Goal: Task Accomplishment & Management: Use online tool/utility

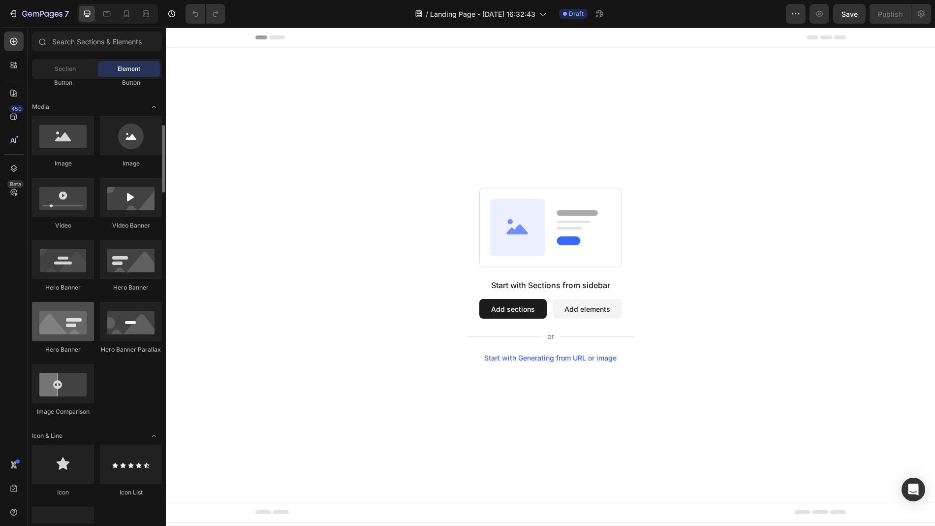
scroll to position [291, 0]
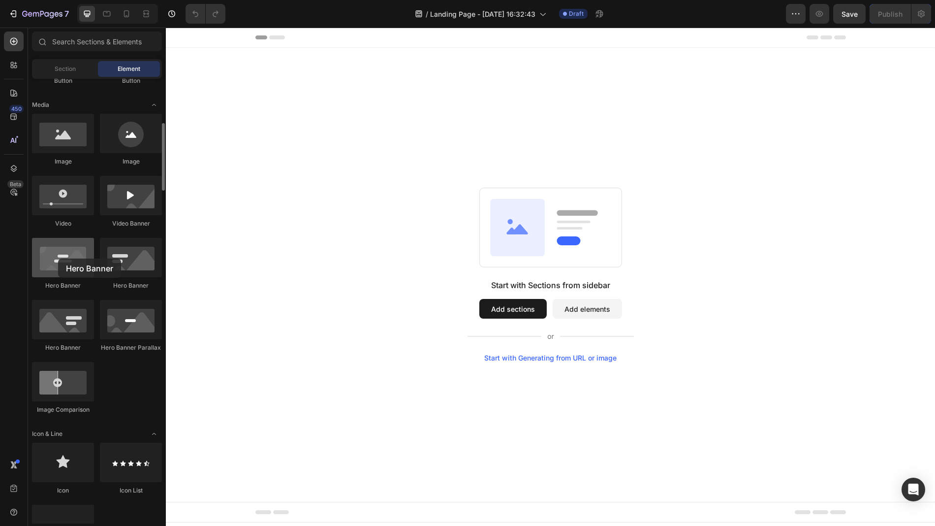
click at [58, 258] on div at bounding box center [63, 257] width 62 height 39
click at [502, 313] on button "Add sections" at bounding box center [512, 309] width 67 height 20
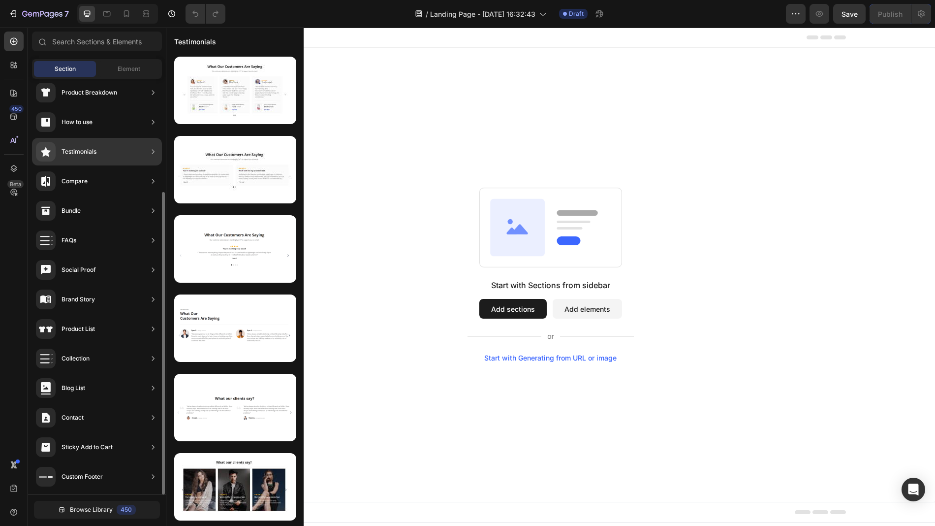
scroll to position [0, 0]
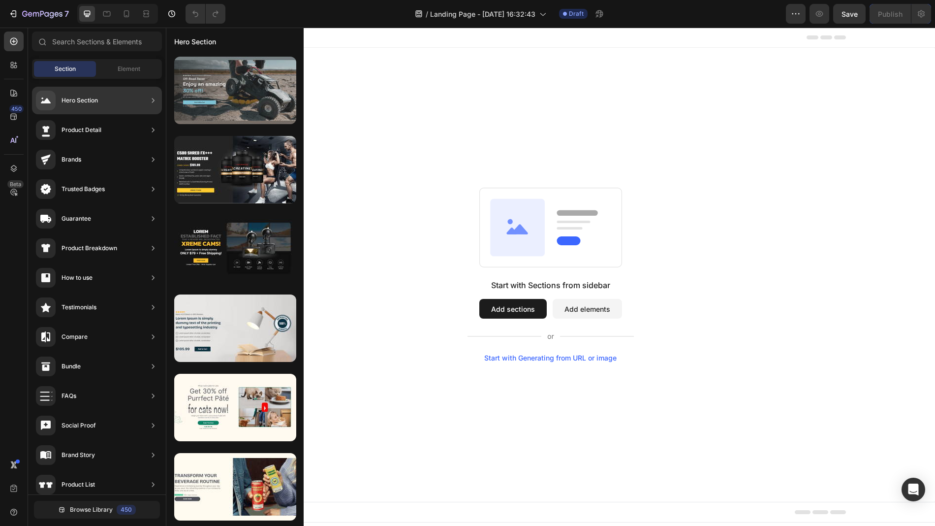
click at [246, 98] on div at bounding box center [235, 90] width 122 height 67
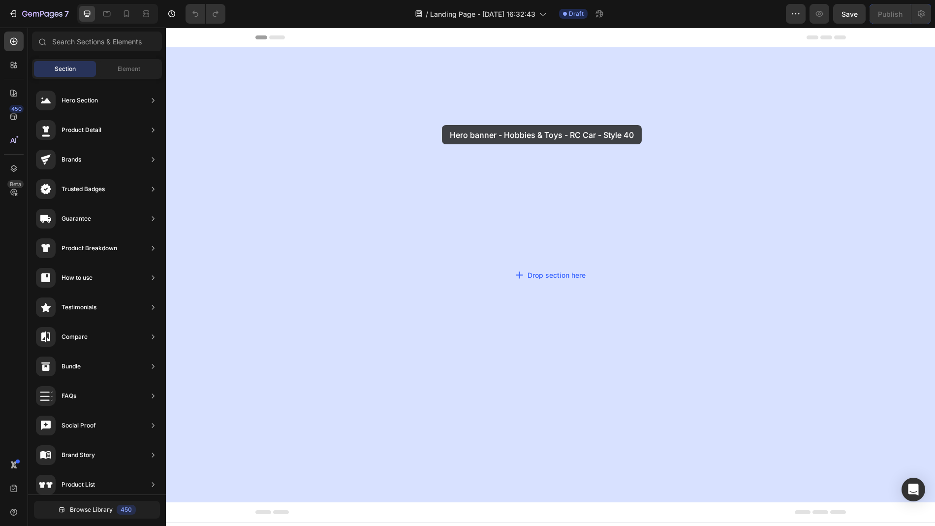
drag, startPoint x: 412, startPoint y: 125, endPoint x: 442, endPoint y: 125, distance: 30.0
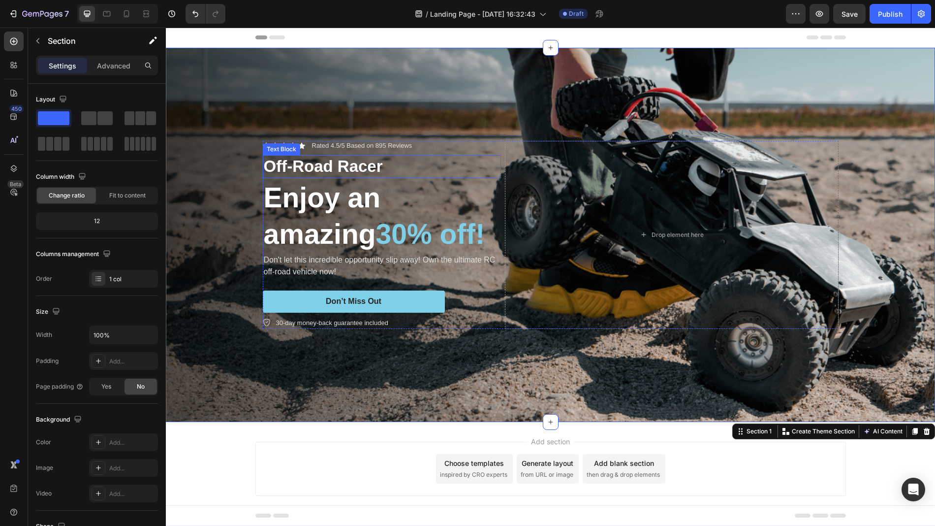
click at [332, 168] on p "Off-Road Racer" at bounding box center [382, 166] width 236 height 21
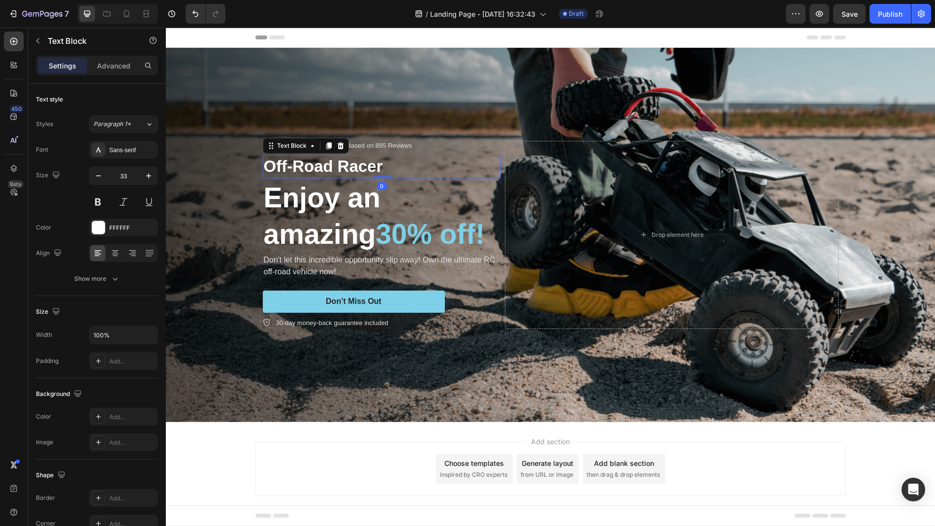
click at [332, 168] on p "Off-Road Racer" at bounding box center [382, 166] width 236 height 21
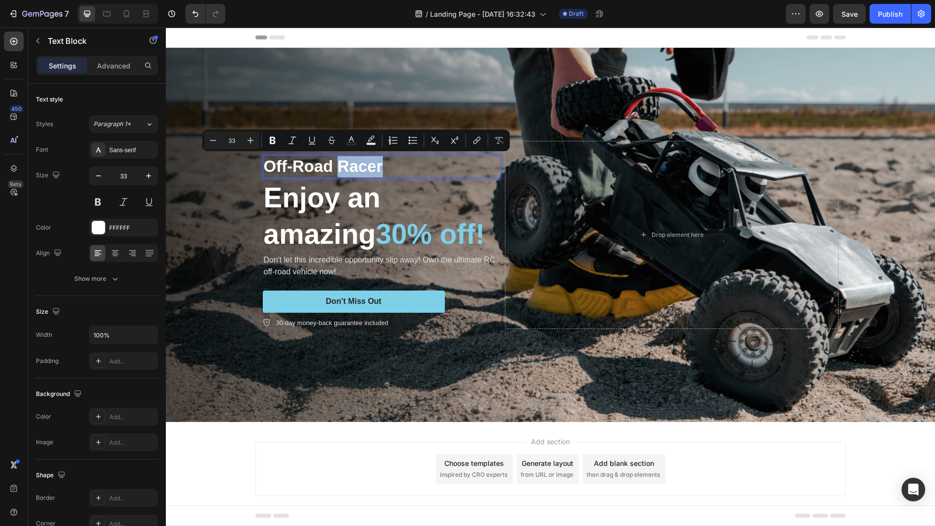
click at [350, 168] on p "Off-Road Racer" at bounding box center [382, 166] width 236 height 21
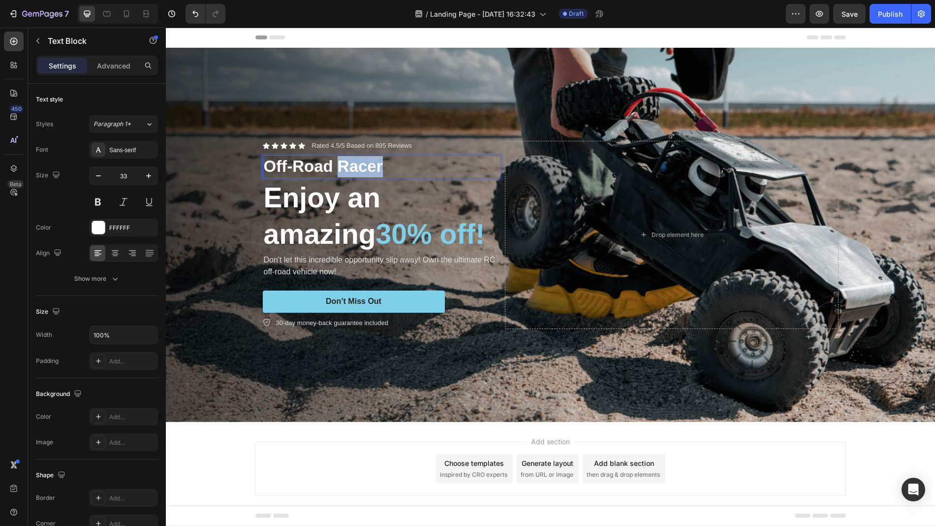
click at [350, 168] on p "Off-Road Racer" at bounding box center [382, 166] width 236 height 21
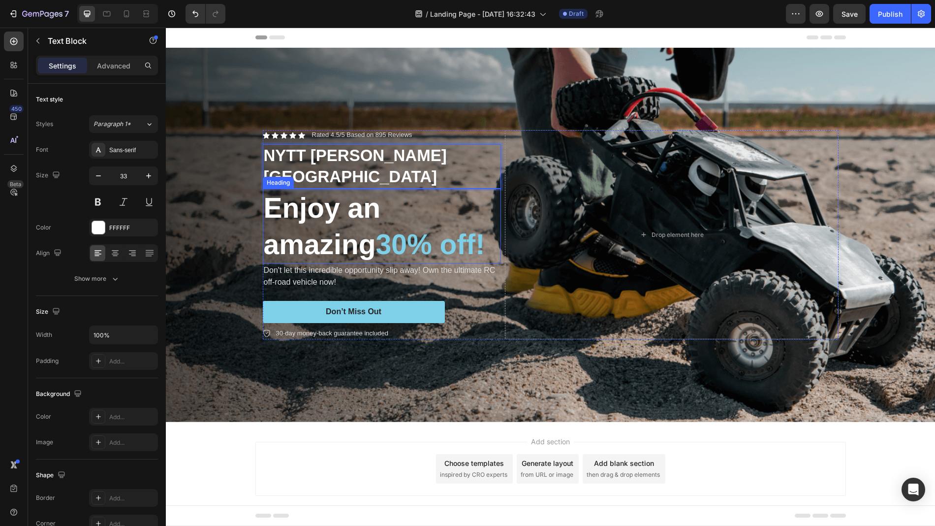
click at [369, 210] on h2 "Enjoy an amazing 30% off!" at bounding box center [382, 225] width 238 height 75
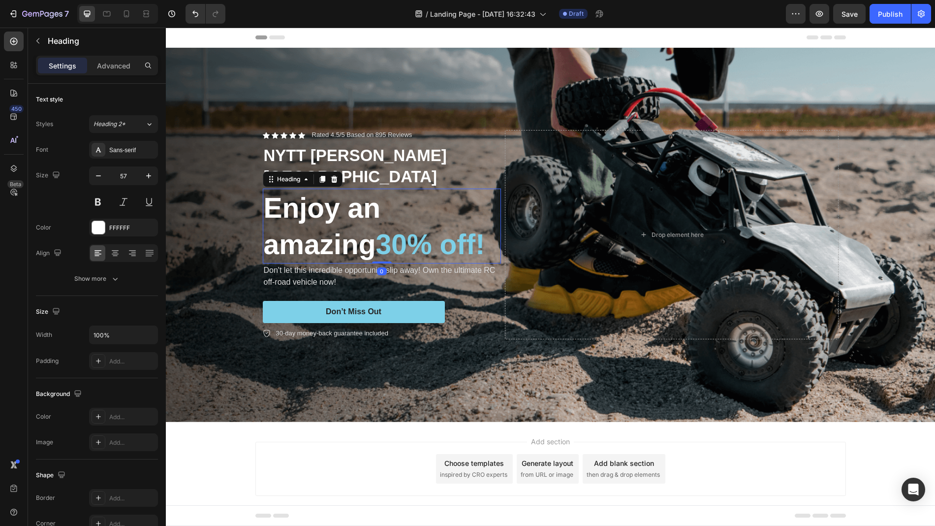
click at [370, 197] on h2 "Enjoy an amazing 30% off!" at bounding box center [382, 225] width 238 height 75
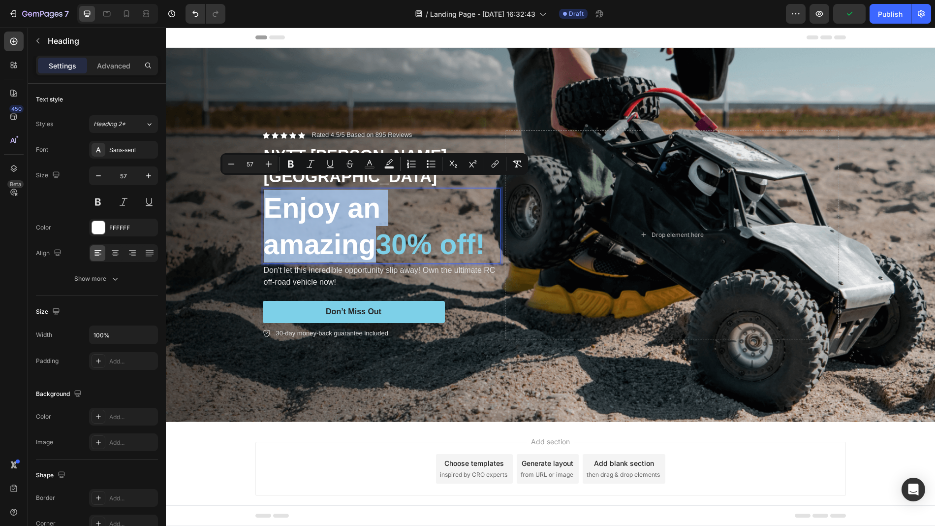
click at [393, 206] on p "Enjoy an amazing 30% off!" at bounding box center [382, 225] width 236 height 73
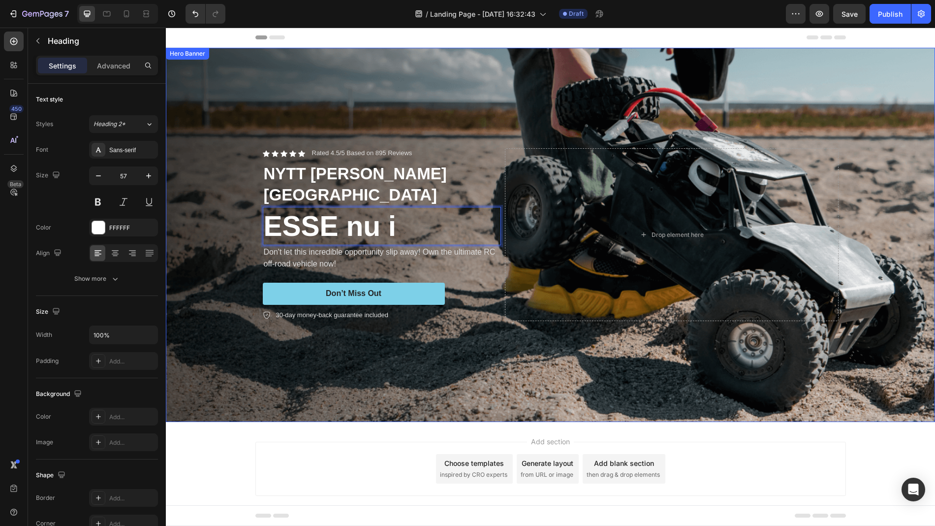
click at [383, 91] on div "Background Image" at bounding box center [550, 235] width 769 height 374
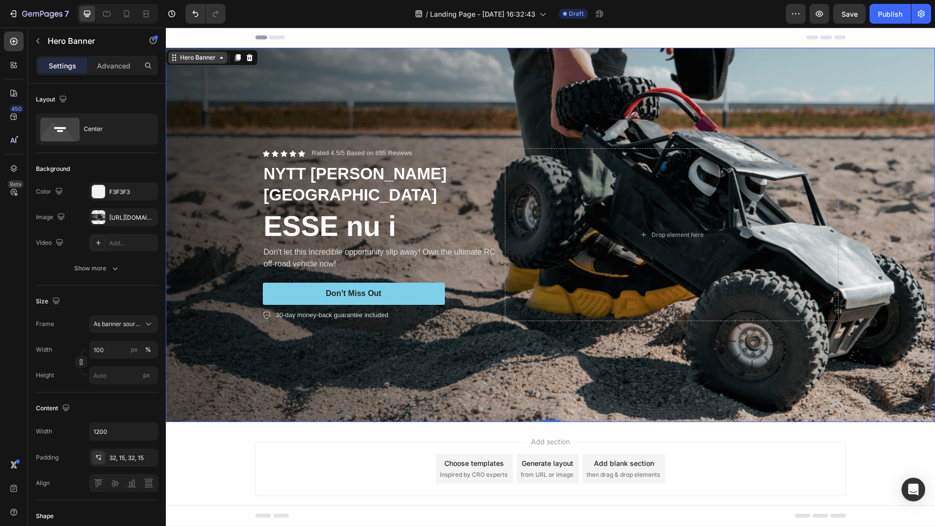
click at [220, 58] on icon at bounding box center [221, 58] width 3 height 2
click at [305, 181] on p "NYTT [PERSON_NAME] [GEOGRAPHIC_DATA]" at bounding box center [382, 184] width 236 height 42
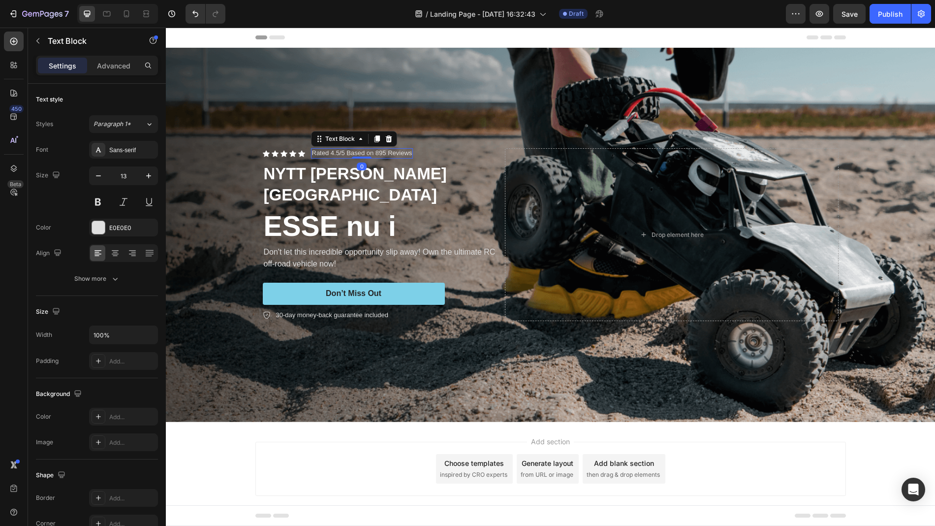
click at [390, 157] on p "Rated 4.5/5 Based on 895 Reviews" at bounding box center [362, 153] width 100 height 8
click at [330, 184] on p "NYTT [PERSON_NAME] [GEOGRAPHIC_DATA]" at bounding box center [382, 184] width 236 height 42
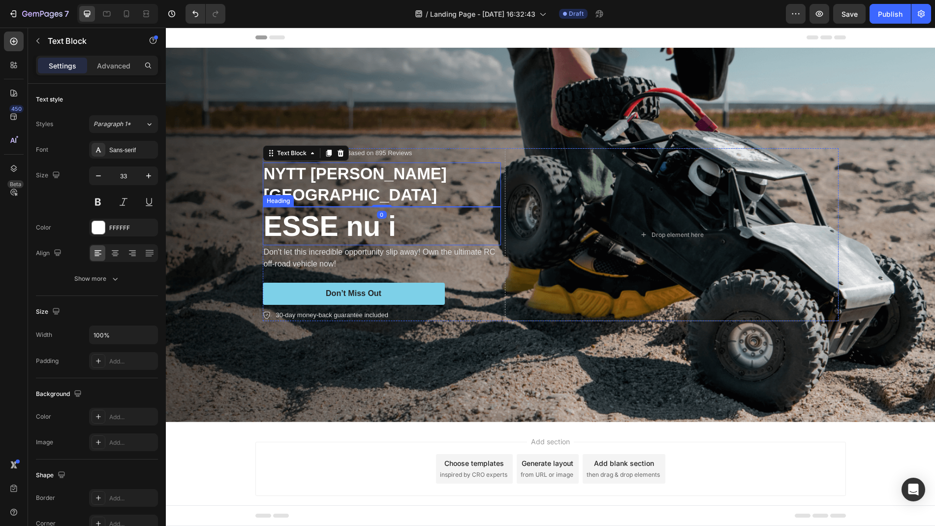
click at [345, 209] on p "ESSE nu i" at bounding box center [382, 226] width 236 height 36
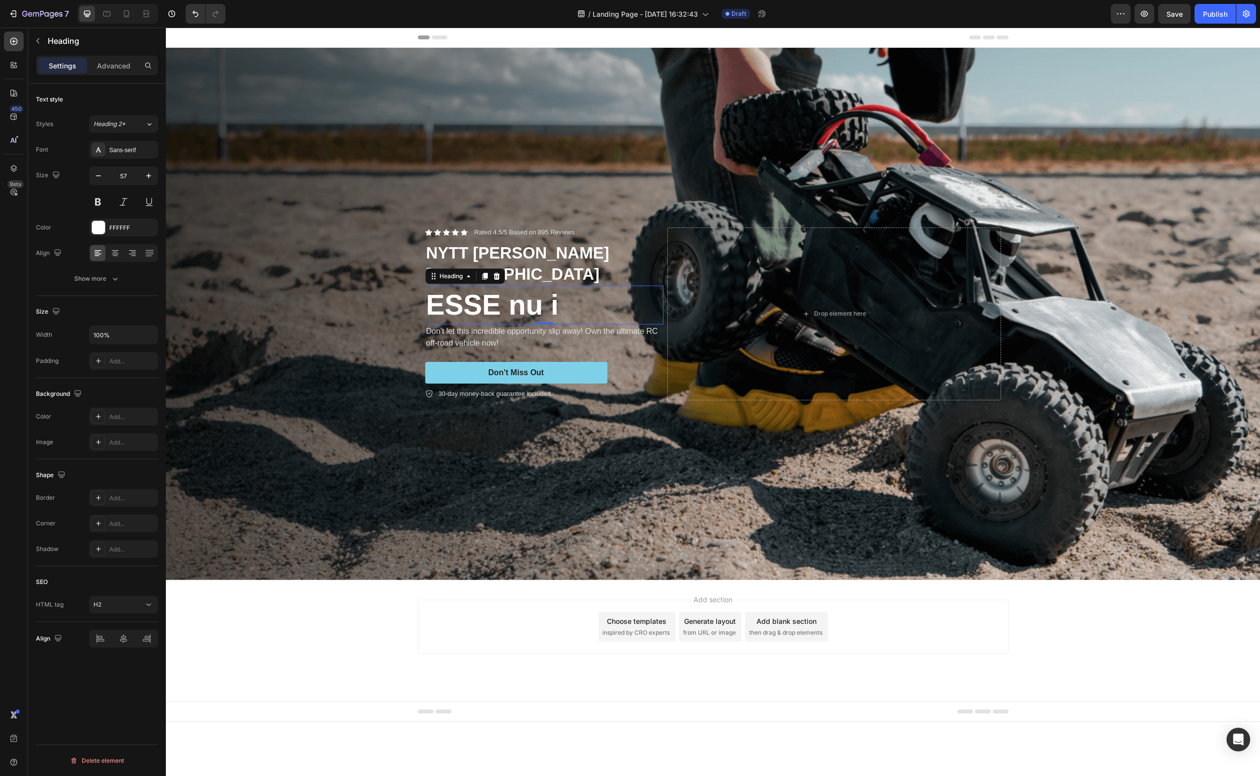
click at [442, 37] on icon at bounding box center [440, 37] width 16 height 4
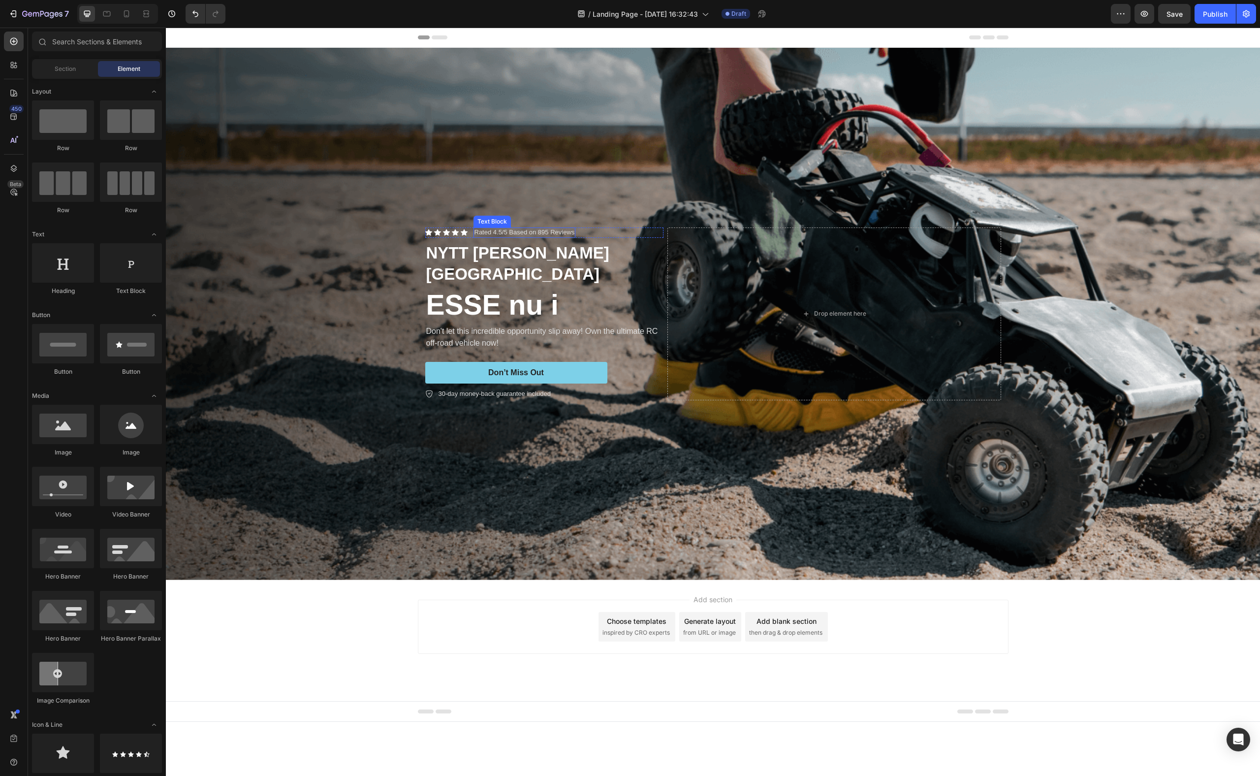
click at [549, 237] on p "Rated 4.5/5 Based on 895 Reviews" at bounding box center [524, 232] width 100 height 8
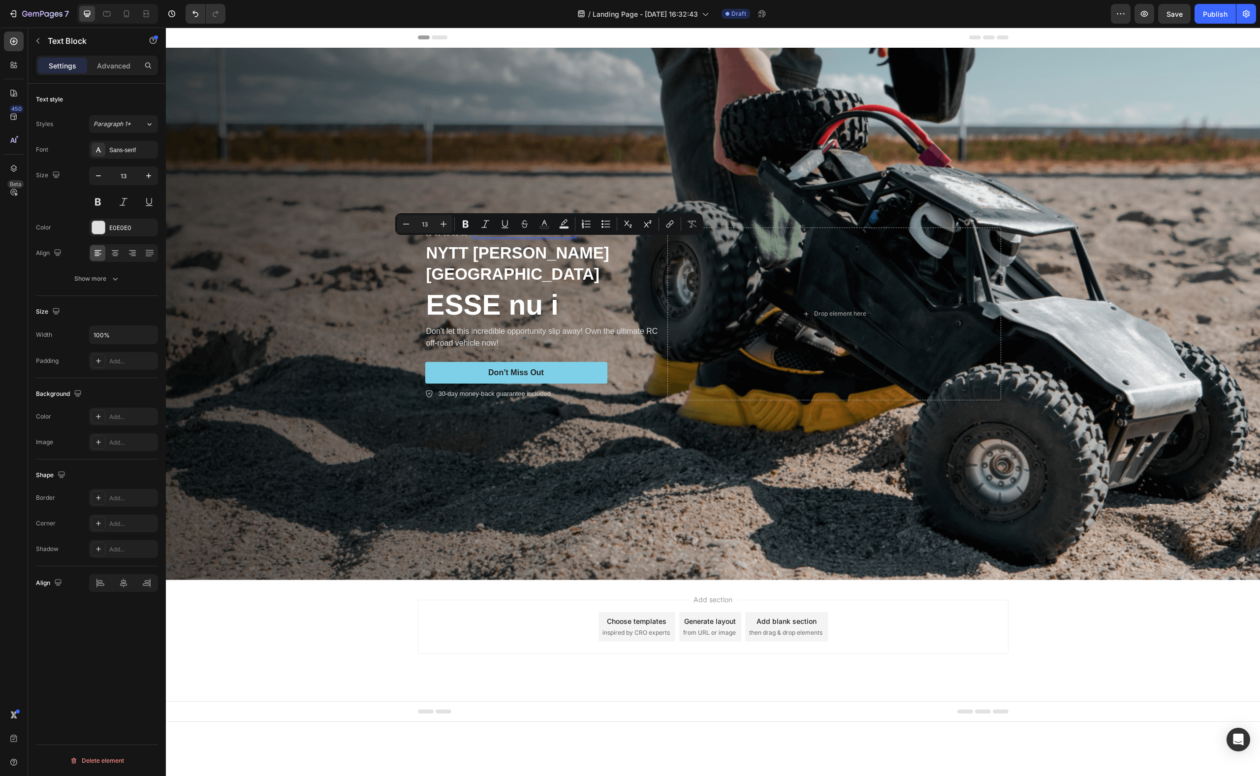
click at [550, 237] on p "Rated 4.5/5 Based on 895 Reviews" at bounding box center [524, 232] width 100 height 8
click at [551, 237] on p "Rated 4.5/5 Based on 895 Reviews" at bounding box center [524, 232] width 100 height 8
click at [503, 295] on p "ESSE nu i" at bounding box center [544, 304] width 236 height 36
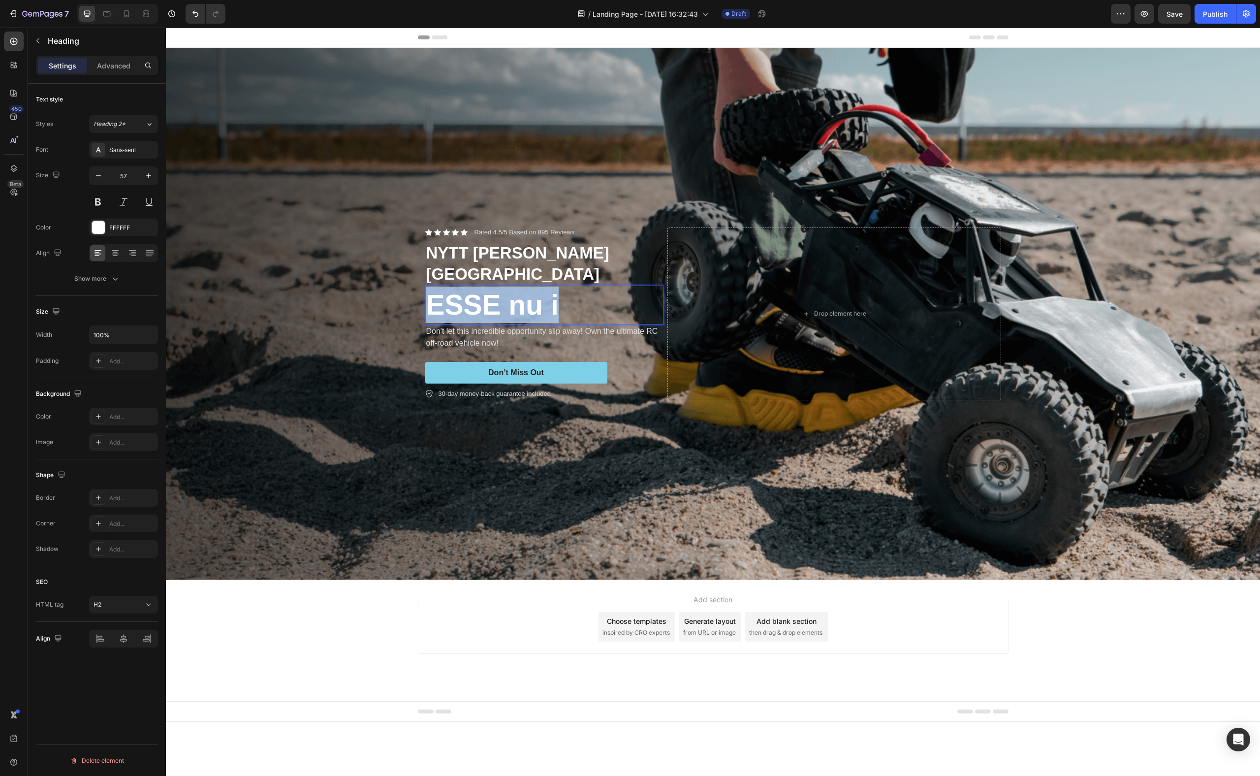
click at [502, 295] on p "ESSE nu i" at bounding box center [544, 304] width 236 height 36
click at [558, 286] on p "ESSE nu i" at bounding box center [544, 304] width 236 height 36
drag, startPoint x: 599, startPoint y: 283, endPoint x: 598, endPoint y: 276, distance: 7.0
click at [599, 286] on p "ESSE nu i" at bounding box center [544, 304] width 236 height 36
click at [598, 286] on p "ESSE nu i" at bounding box center [544, 304] width 236 height 36
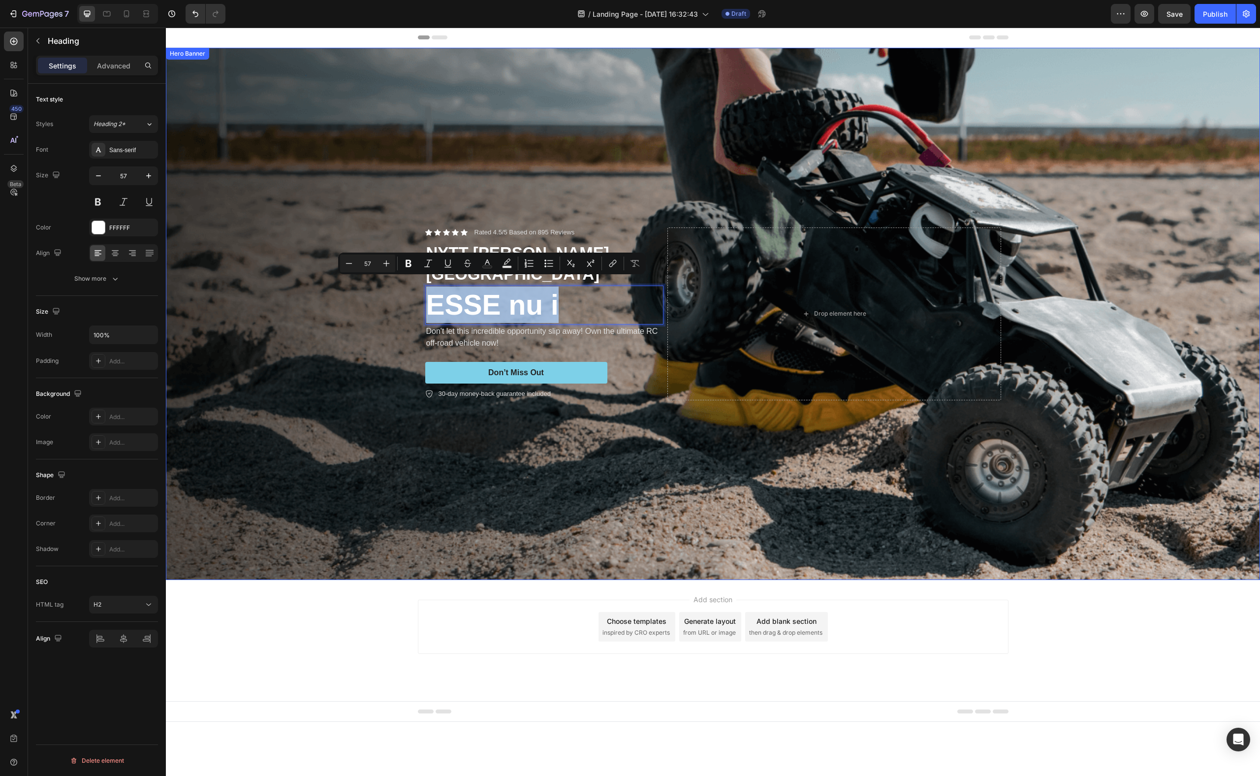
drag, startPoint x: 578, startPoint y: 289, endPoint x: 381, endPoint y: 288, distance: 196.8
click at [386, 289] on div "Icon Icon Icon Icon Icon Icon List Rated 4.5/5 Based on 895 Reviews Text Block …" at bounding box center [713, 314] width 1094 height 532
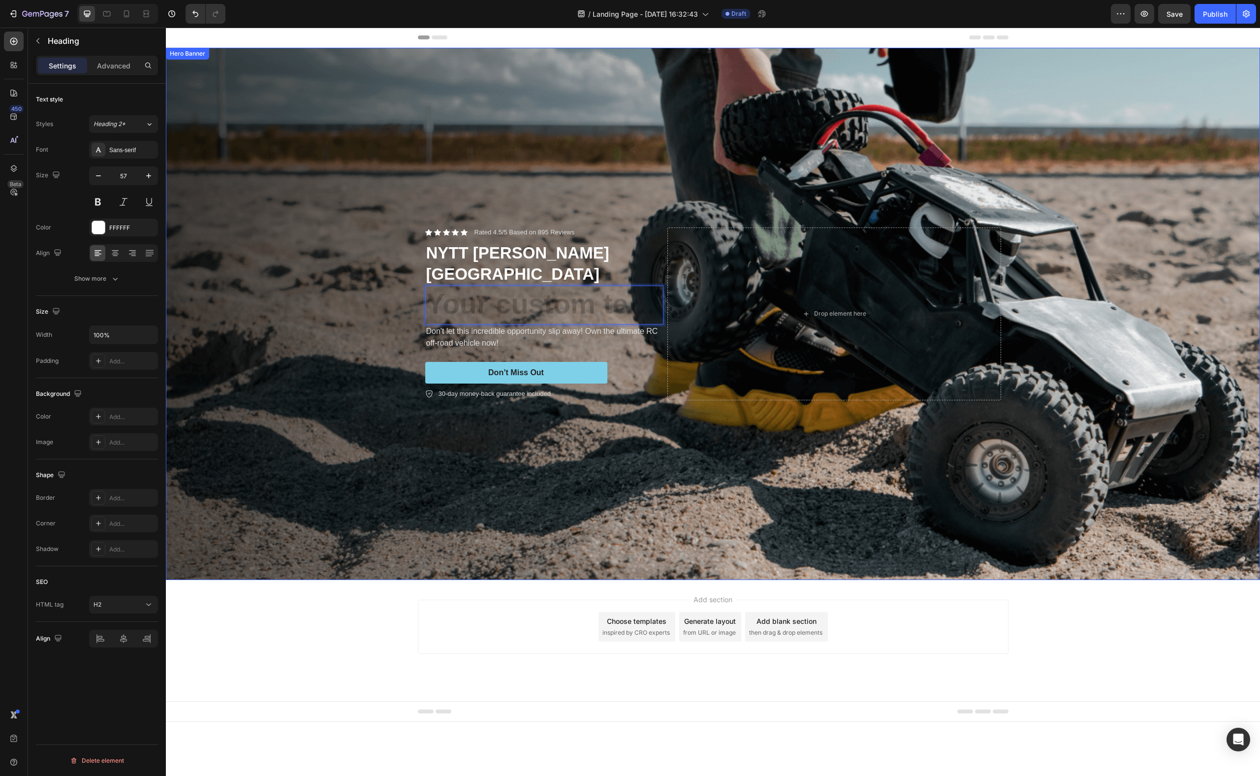
click at [401, 503] on div "Background Image" at bounding box center [713, 314] width 1094 height 532
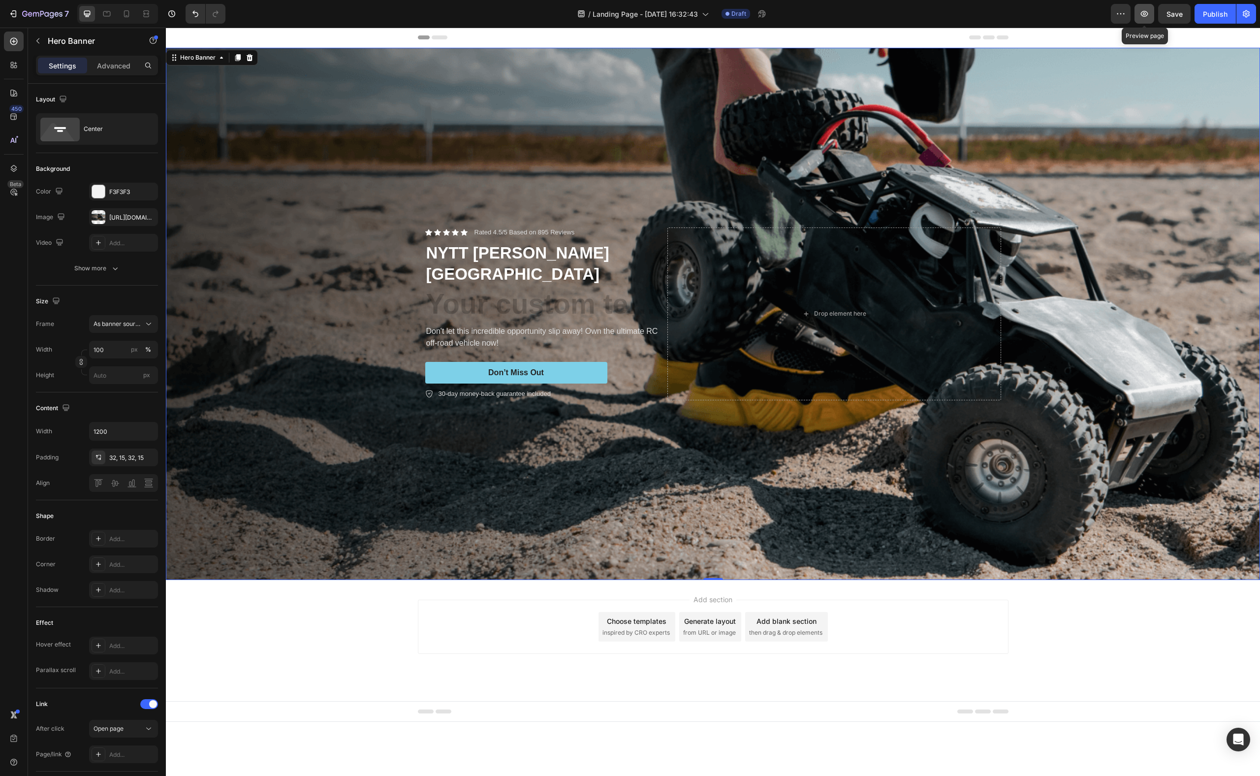
click at [935, 13] on icon "button" at bounding box center [1144, 14] width 10 height 10
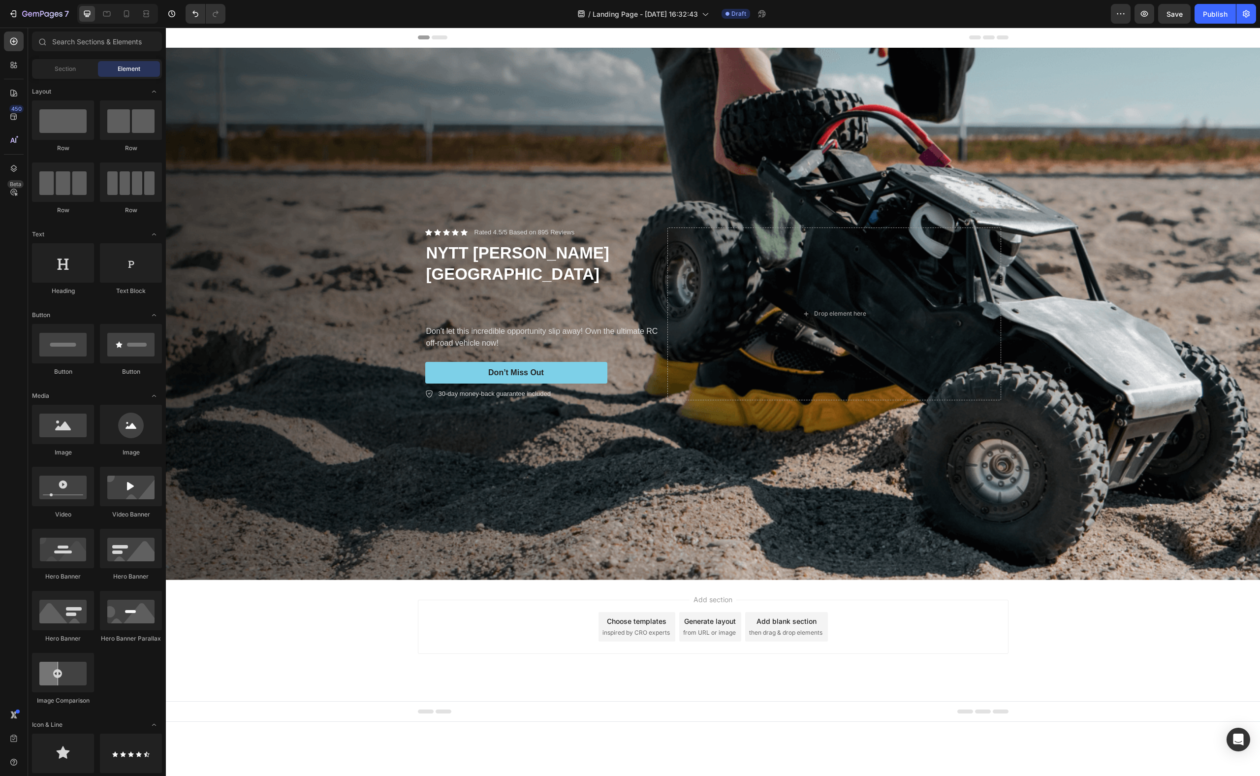
click at [195, 36] on span "Header" at bounding box center [196, 37] width 22 height 10
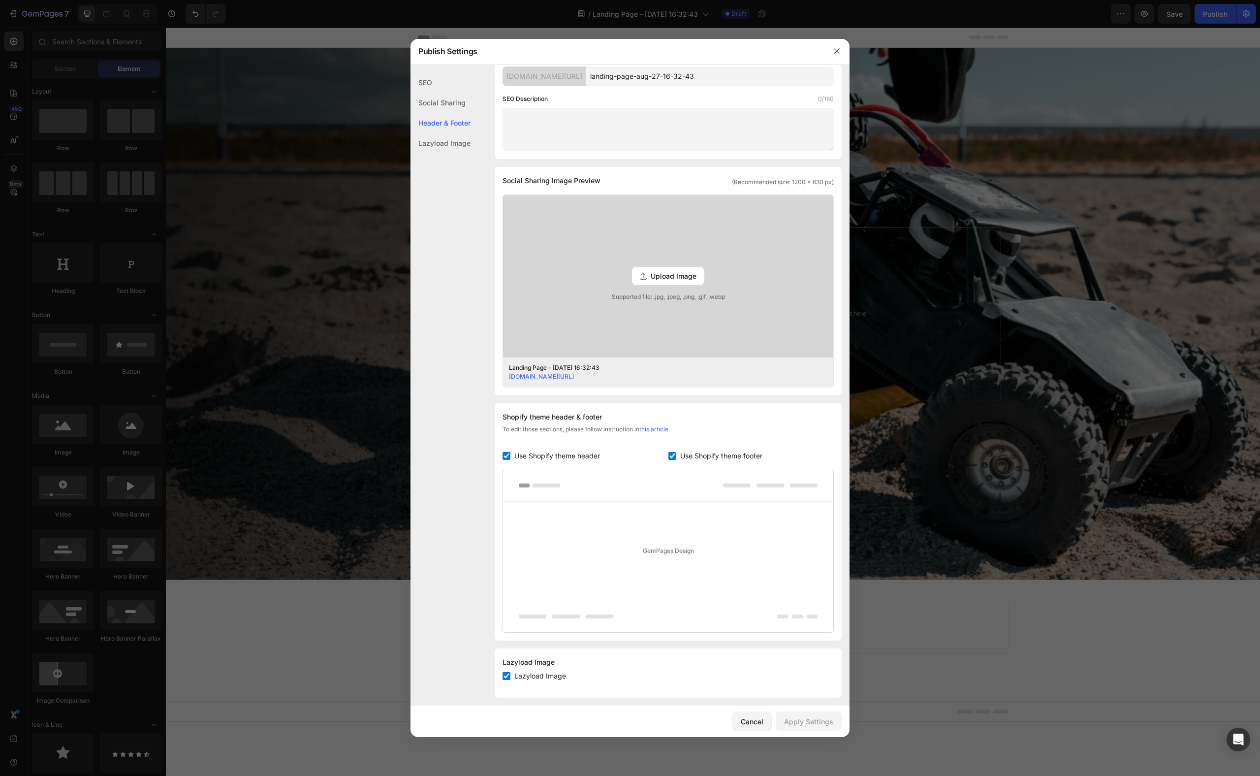
scroll to position [140, 0]
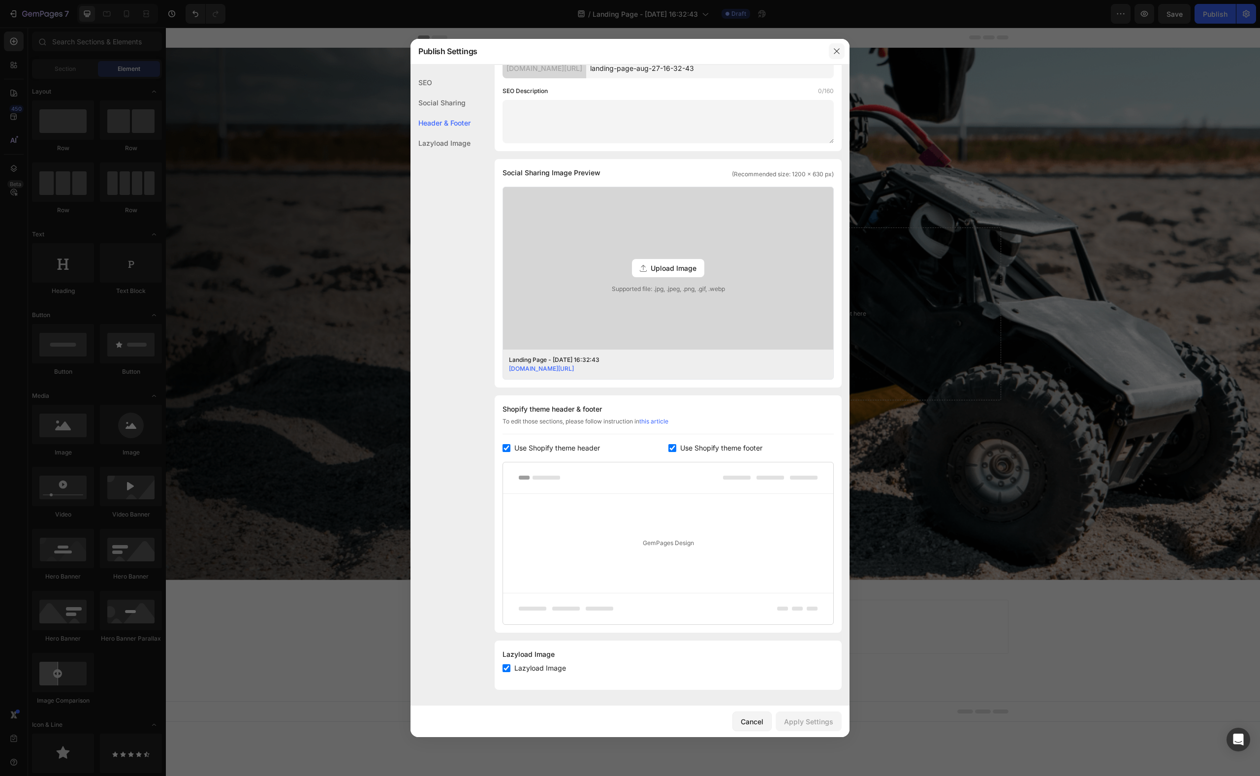
drag, startPoint x: 839, startPoint y: 52, endPoint x: 669, endPoint y: 26, distance: 171.8
click at [839, 52] on icon "button" at bounding box center [837, 51] width 8 height 8
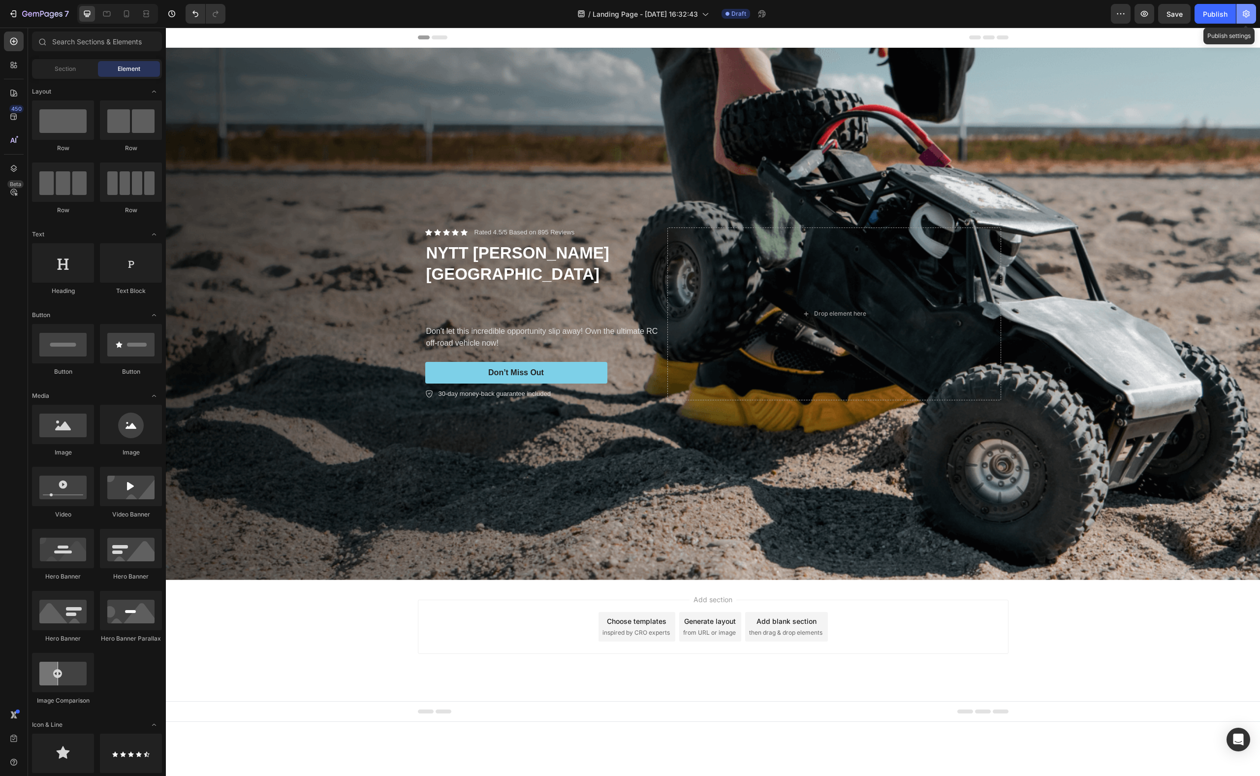
click at [935, 16] on icon "button" at bounding box center [1246, 14] width 10 height 10
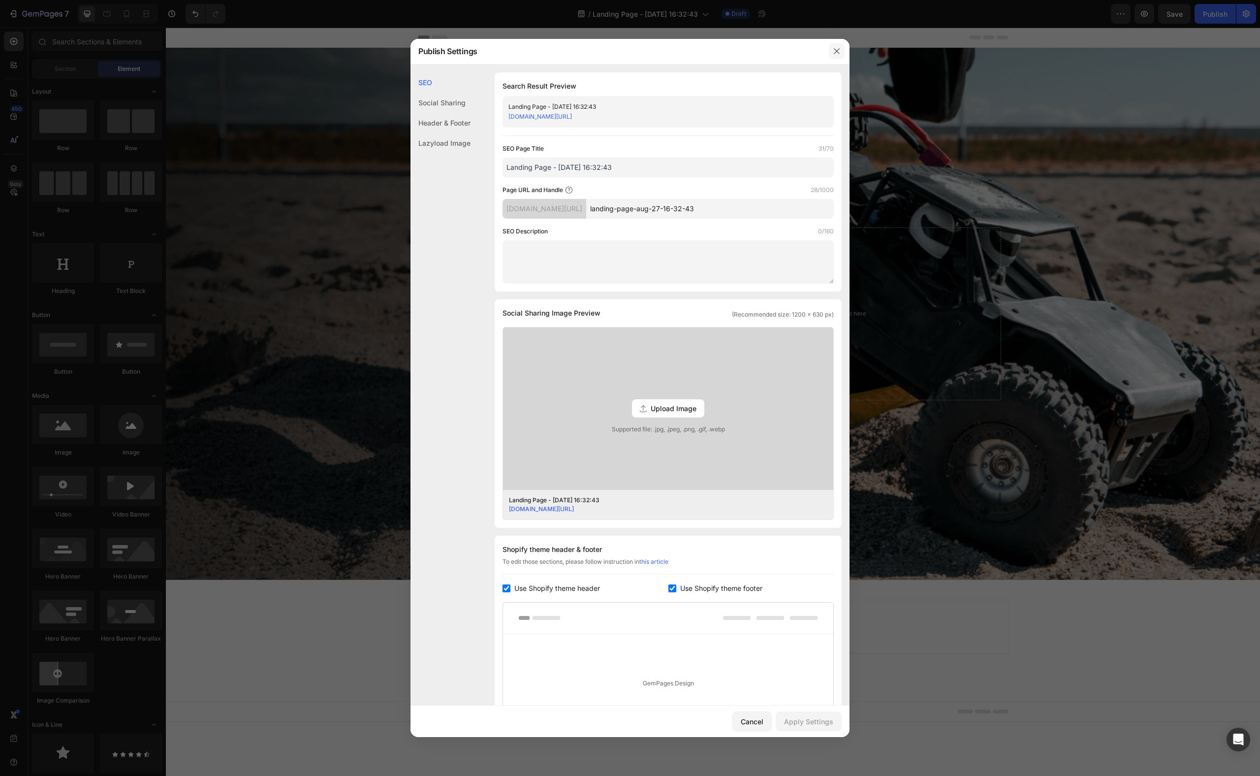
click at [841, 51] on button "button" at bounding box center [837, 51] width 16 height 16
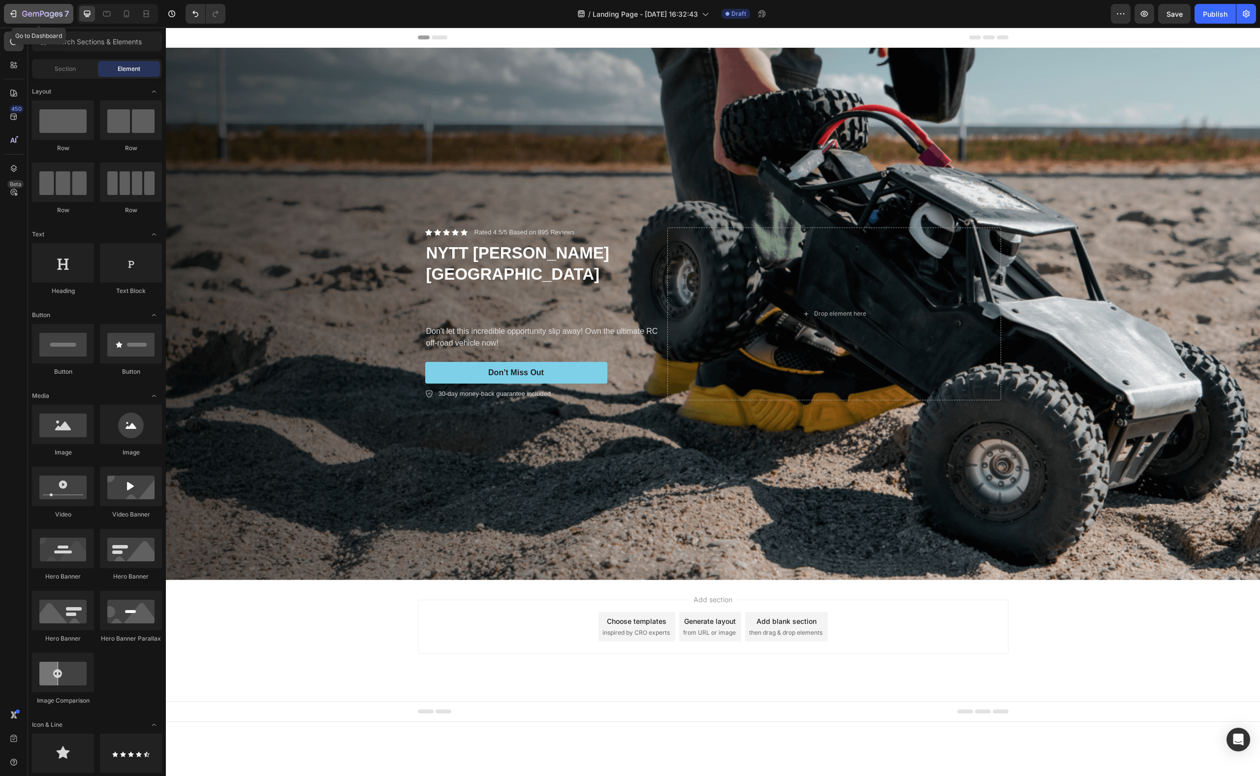
click at [15, 16] on icon "button" at bounding box center [13, 14] width 10 height 10
